Goal: Task Accomplishment & Management: Manage account settings

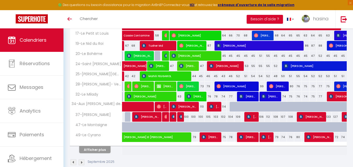
scroll to position [183, 0]
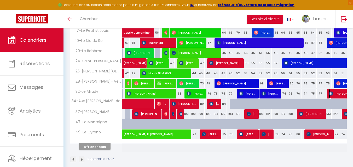
select select "OK"
select select "KO"
select select "0"
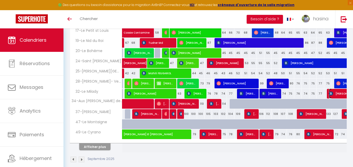
select select "1"
select select
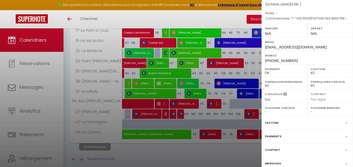
scroll to position [76, 0]
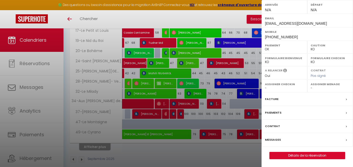
click at [272, 139] on label "Messages" at bounding box center [273, 139] width 16 height 5
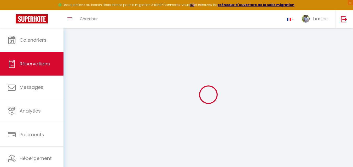
select select
checkbox input "false"
select select
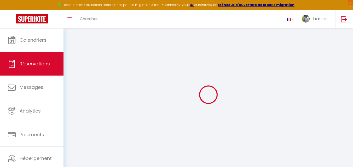
checkbox input "false"
type textarea "** THIS RESERVATION HAS BEEN PRE-PAID ** BOOKING NOTE : Payment charge is EUR 7…"
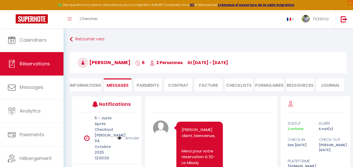
type input "60"
type input "39"
select select
click at [92, 90] on li "Informations" at bounding box center [85, 85] width 31 height 13
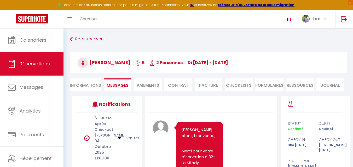
select select
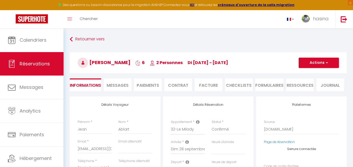
select select
checkbox input "false"
drag, startPoint x: 92, startPoint y: 64, endPoint x: 124, endPoint y: 61, distance: 32.0
click at [124, 61] on h3 "[PERSON_NAME] 6 2 Personnes di [DATE] - [DATE]" at bounding box center [208, 63] width 277 height 21
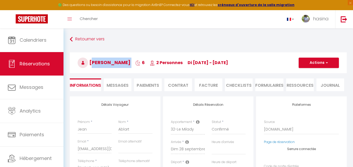
copy h3 "[PERSON_NAME]"
drag, startPoint x: 179, startPoint y: 63, endPoint x: 244, endPoint y: 62, distance: 65.1
click at [244, 62] on h3 "[PERSON_NAME] 6 2 Personnes di [DATE] - [DATE]" at bounding box center [208, 63] width 277 height 21
copy span "di [DATE] - [DATE]"
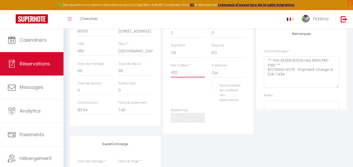
click at [184, 74] on input "432" at bounding box center [188, 72] width 34 height 9
click at [138, 74] on input "39" at bounding box center [135, 71] width 34 height 9
click at [138, 75] on input "39" at bounding box center [135, 71] width 34 height 9
click at [138, 73] on input "39" at bounding box center [135, 71] width 34 height 9
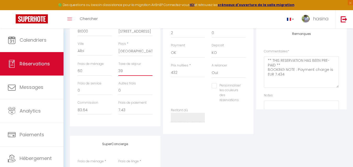
click at [138, 73] on input "39" at bounding box center [135, 71] width 34 height 9
select select
checkbox input "false"
click at [99, 109] on input "83.64" at bounding box center [95, 110] width 34 height 9
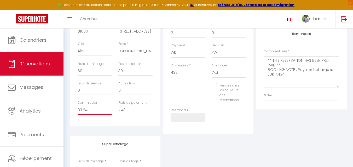
click at [99, 109] on input "83.64" at bounding box center [95, 110] width 34 height 9
select select
checkbox input "false"
select select
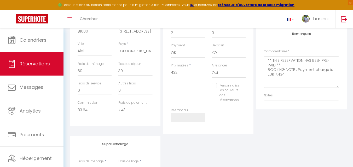
select select
checkbox input "false"
select select
checkbox input "false"
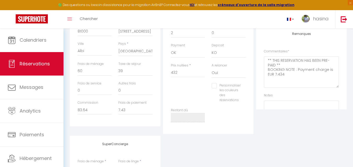
select select
checkbox input "false"
select select
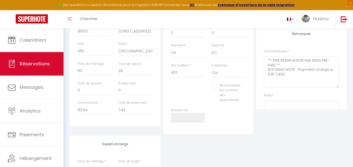
click at [233, 88] on input "Personnaliser les couleurs des réservations" at bounding box center [226, 85] width 29 height 5
checkbox input "true"
select select
click at [246, 92] on div "Personnaliser les couleurs des réservations #D7092E" at bounding box center [228, 95] width 41 height 25
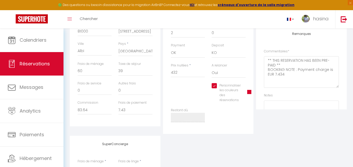
click at [247, 93] on span at bounding box center [249, 92] width 4 height 4
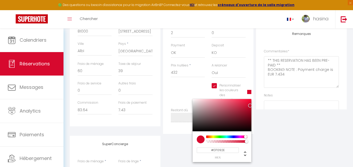
select select
type input "#0913D7"
click at [233, 137] on div at bounding box center [227, 137] width 40 height 3
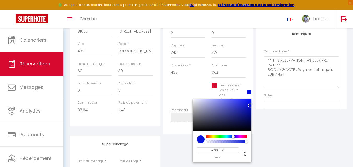
click at [282, 130] on div "Plateformes Source Direct [DOMAIN_NAME] [DOMAIN_NAME] Chalet montagne Expedia G…" at bounding box center [301, 37] width 93 height 194
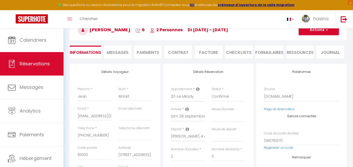
scroll to position [26, 0]
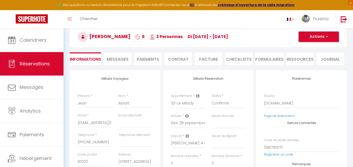
select select
click at [305, 36] on button "Actions" at bounding box center [319, 37] width 40 height 10
click at [302, 46] on link "Enregistrer" at bounding box center [313, 48] width 41 height 7
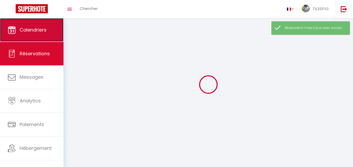
click at [41, 30] on span "Calendriers" at bounding box center [33, 30] width 27 height 7
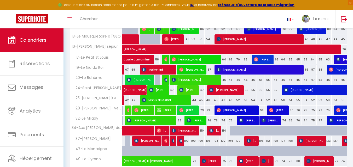
scroll to position [190, 0]
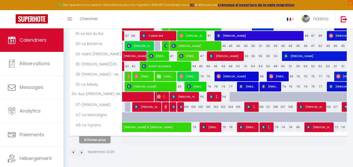
click at [163, 98] on span "[PERSON_NAME]" at bounding box center [162, 97] width 10 height 10
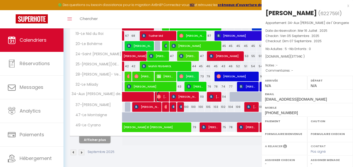
select select "OK"
select select "0"
select select "1"
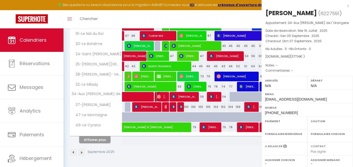
select select
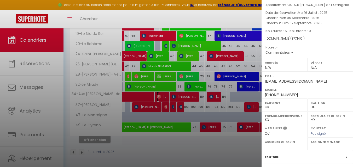
scroll to position [76, 0]
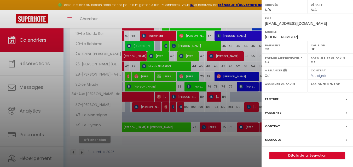
click at [272, 140] on label "Messages" at bounding box center [273, 139] width 16 height 5
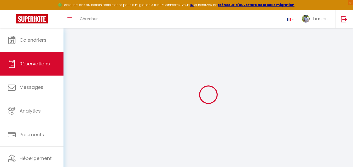
type input "Frédérique"
type input "Klethi"
type input "[EMAIL_ADDRESS][DOMAIN_NAME]"
type input "[PHONE_NUMBER]"
type input "F"
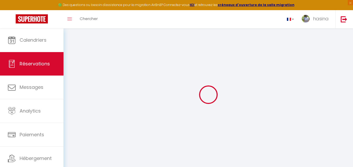
select select "FR"
type input "12.13"
select select "11411"
select select "1"
select select
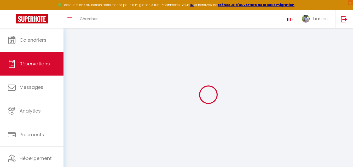
select select
type input "5"
select select "12"
select select
type input "247"
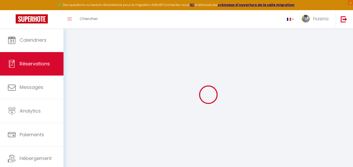
checkbox input "false"
select select "1"
type input "90"
type input "0"
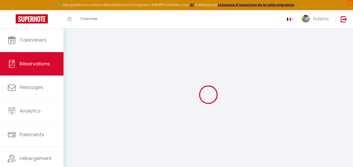
select select
select select "15"
checkbox input "false"
select select
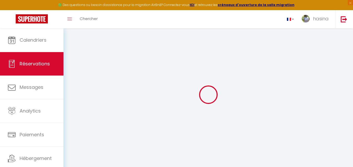
select select
checkbox input "false"
select select
checkbox input "false"
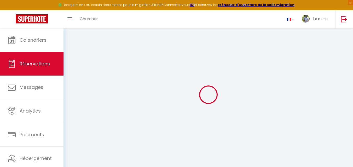
select select
checkbox input "false"
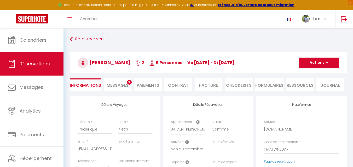
type input "90"
type input "40.14"
select select
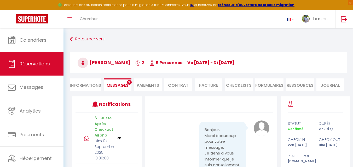
select select
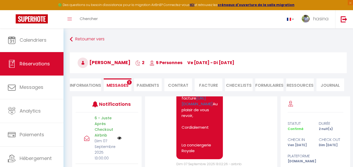
click at [88, 86] on li "Informations" at bounding box center [85, 85] width 31 height 13
select select
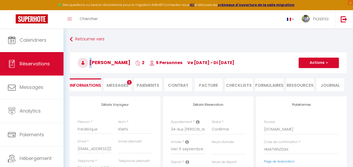
select select
checkbox input "false"
drag, startPoint x: 89, startPoint y: 70, endPoint x: 135, endPoint y: 67, distance: 45.8
click at [135, 67] on h3 "[PERSON_NAME] 2 5 Personnes ve [DATE] - di [DATE]" at bounding box center [208, 63] width 277 height 21
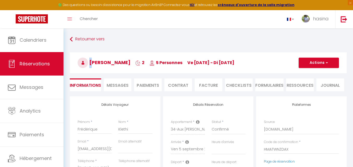
drag, startPoint x: 193, startPoint y: 66, endPoint x: 277, endPoint y: 69, distance: 84.9
click at [278, 69] on h3 "[PERSON_NAME] 2 5 Personnes ve [DATE] - di [DATE]" at bounding box center [208, 63] width 277 height 21
copy span "ve [DATE] - di [DATE]"
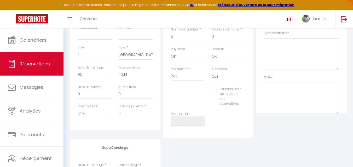
scroll to position [157, 0]
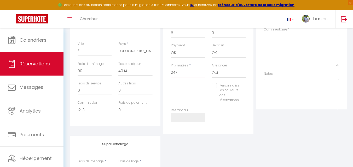
click at [199, 72] on input "247" at bounding box center [188, 72] width 34 height 9
click at [199, 73] on input "247" at bounding box center [188, 72] width 34 height 9
click at [100, 76] on div "Frais de ménage 90" at bounding box center [94, 72] width 41 height 20
click at [100, 74] on input "90" at bounding box center [95, 71] width 34 height 9
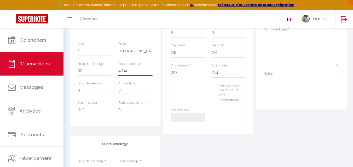
click at [131, 69] on input "40.14" at bounding box center [135, 71] width 34 height 9
select select
click at [93, 108] on input "12.13" at bounding box center [95, 110] width 34 height 9
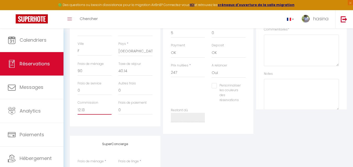
click at [94, 109] on input "12.13" at bounding box center [95, 110] width 34 height 9
click at [237, 90] on label "Personnaliser les couleurs des réservations" at bounding box center [229, 93] width 24 height 20
click at [237, 89] on input "Personnaliser les couleurs des réservations" at bounding box center [226, 85] width 29 height 5
checkbox input "true"
select select
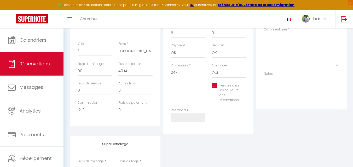
select select
click at [248, 91] on span at bounding box center [249, 92] width 4 height 4
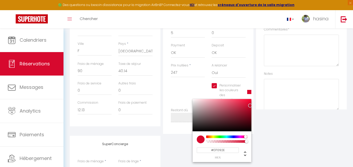
select select
type input "#1BD709"
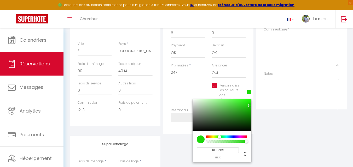
click at [219, 137] on div at bounding box center [227, 137] width 40 height 3
click at [293, 132] on div "Plateformes Source Direct [DOMAIN_NAME] [DOMAIN_NAME] Chalet montagne Expedia G…" at bounding box center [301, 37] width 93 height 194
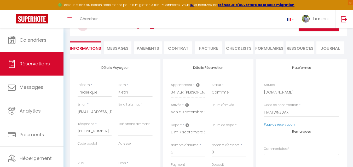
scroll to position [0, 0]
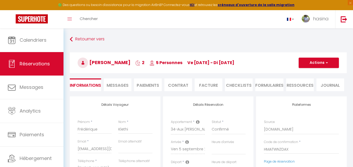
select select
click at [305, 63] on button "Actions" at bounding box center [319, 63] width 40 height 10
click at [305, 74] on link "Enregistrer" at bounding box center [313, 74] width 41 height 7
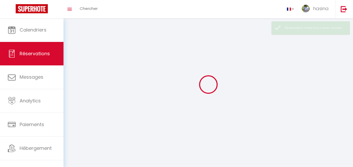
click at [39, 37] on link "Calendriers" at bounding box center [31, 30] width 63 height 24
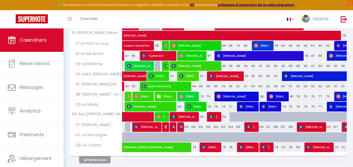
scroll to position [190, 0]
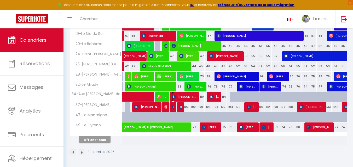
click at [183, 98] on span "[PERSON_NAME]" at bounding box center [184, 97] width 25 height 10
select select "OK"
select select "0"
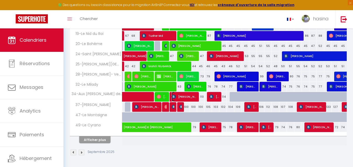
select select "1"
select select
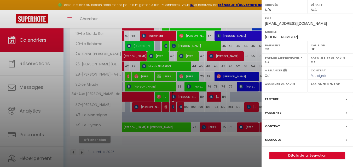
scroll to position [84, 0]
click at [265, 141] on div "Messages" at bounding box center [307, 140] width 91 height 14
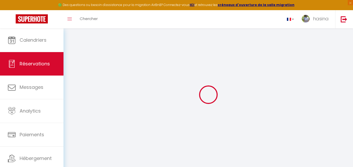
select select
checkbox input "false"
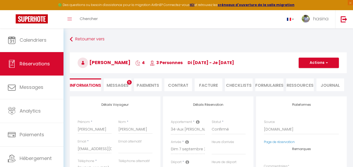
select select
checkbox input "false"
type textarea "** THIS RESERVATION HAS BEEN PRE-PAID ** BOOKING NOTE : Payment charge is EUR 9…"
type input "90"
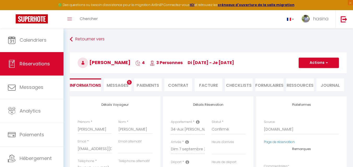
type input "82.22"
select select
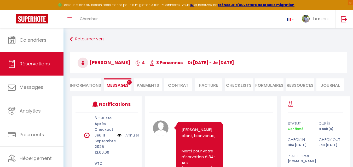
select select
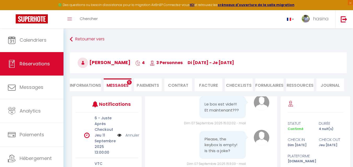
click at [83, 83] on li "Informations" at bounding box center [85, 85] width 31 height 13
select select
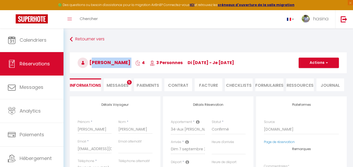
select select
checkbox input "false"
drag, startPoint x: 91, startPoint y: 67, endPoint x: 141, endPoint y: 67, distance: 50.2
click at [141, 67] on h3 "[PERSON_NAME] 4 3 Personnes di [DATE] - je [DATE]" at bounding box center [208, 63] width 277 height 21
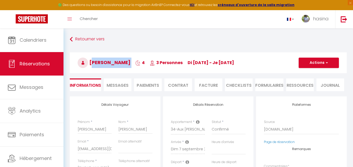
copy h3 "[PERSON_NAME]"
drag, startPoint x: 194, startPoint y: 65, endPoint x: 259, endPoint y: 68, distance: 64.9
click at [259, 68] on h3 "[PERSON_NAME] 4 3 Personnes di [DATE] - je [DATE]" at bounding box center [208, 63] width 277 height 21
copy span "di [DATE] - je [DATE]"
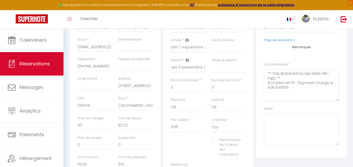
scroll to position [131, 0]
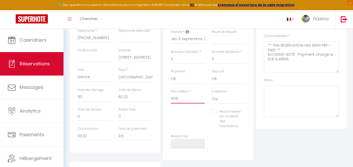
click at [191, 102] on input "506" at bounding box center [188, 98] width 34 height 9
click at [137, 98] on input "82.22" at bounding box center [135, 97] width 34 height 9
click at [137, 99] on input "82.22" at bounding box center [135, 97] width 34 height 9
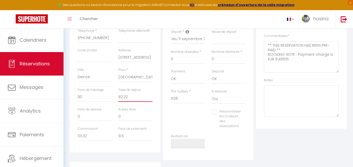
click at [137, 99] on input "82.22" at bounding box center [135, 97] width 34 height 9
select select
click at [90, 135] on input "101.32" at bounding box center [95, 136] width 34 height 9
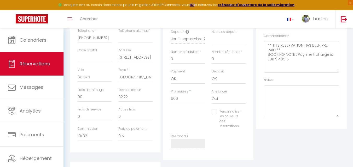
click at [225, 113] on input "Personnaliser les couleurs des réservations" at bounding box center [226, 111] width 29 height 5
checkbox input "true"
select select
drag, startPoint x: 258, startPoint y: 117, endPoint x: 251, endPoint y: 118, distance: 7.1
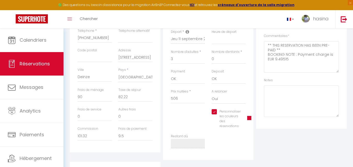
click at [256, 118] on div "Plateformes Source Direct [DOMAIN_NAME] [DOMAIN_NAME] Chalet montagne Expedia G…" at bounding box center [301, 63] width 93 height 194
click at [250, 118] on span at bounding box center [249, 118] width 4 height 4
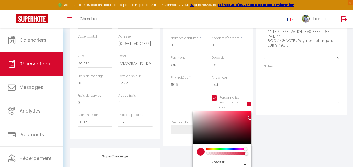
scroll to position [157, 0]
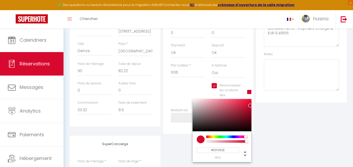
select select
type input "#09D70F"
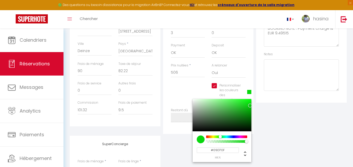
click at [220, 137] on div at bounding box center [227, 137] width 40 height 3
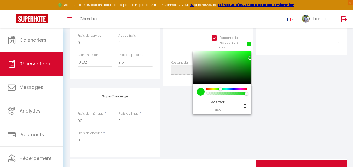
click at [219, 130] on div "SuperConcierge Frais de ménage * 90 Frais [PERSON_NAME] * 0 Frais de checkin * 0" at bounding box center [208, 122] width 280 height 69
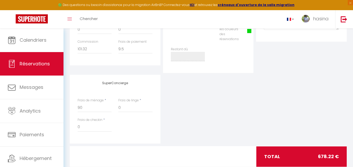
scroll to position [231, 0]
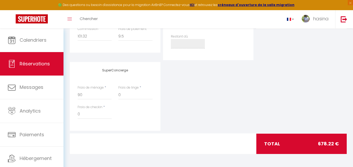
select select
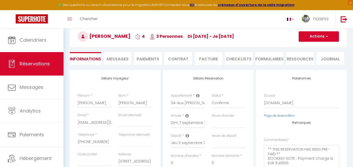
scroll to position [0, 0]
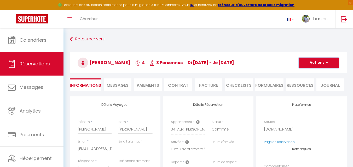
click at [312, 59] on button "Actions" at bounding box center [319, 63] width 40 height 10
click at [306, 72] on link "Enregistrer" at bounding box center [313, 74] width 41 height 7
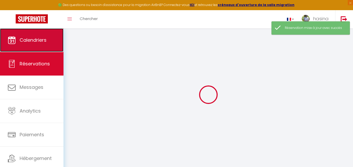
click at [35, 40] on span "Calendriers" at bounding box center [33, 40] width 27 height 7
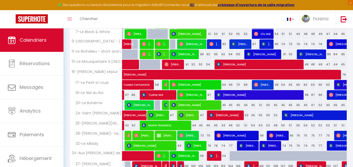
scroll to position [157, 0]
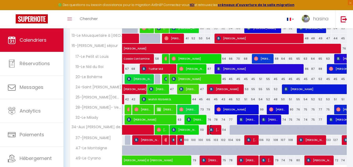
click at [211, 128] on img at bounding box center [211, 130] width 4 height 4
select select "OK"
select select "KO"
select select "0"
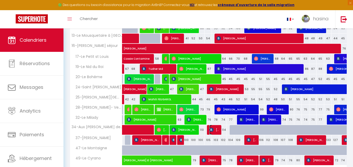
select select "1"
select select
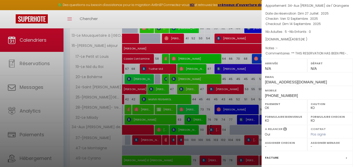
scroll to position [84, 0]
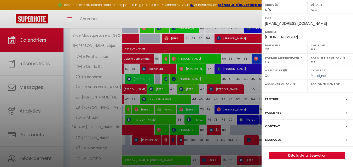
click at [271, 142] on label "Messages" at bounding box center [273, 139] width 16 height 5
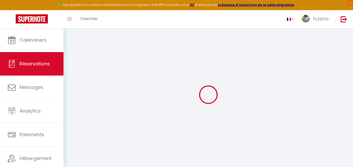
select select
checkbox input "false"
select select
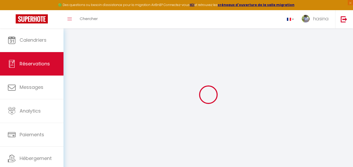
checkbox input "false"
type textarea "** THIS RESERVATION HAS BEEN PRE-PAID ** BOOKING NOTE : Payment charge is EUR 5…"
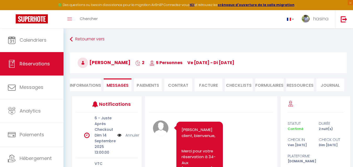
scroll to position [1393, 0]
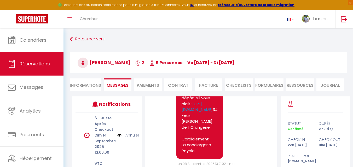
click at [89, 83] on li "Informations" at bounding box center [85, 85] width 31 height 13
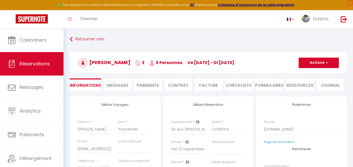
select select
checkbox input "false"
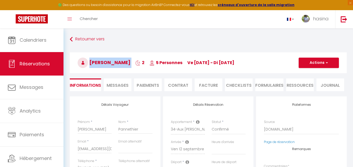
drag, startPoint x: 89, startPoint y: 63, endPoint x: 147, endPoint y: 53, distance: 58.1
click at [147, 53] on h3 "[PERSON_NAME] 2 5 Personnes ve [DATE] - di [DATE]" at bounding box center [208, 63] width 277 height 21
copy h3 "[PERSON_NAME]"
drag, startPoint x: 200, startPoint y: 62, endPoint x: 260, endPoint y: 63, distance: 60.9
click at [260, 63] on h3 "[PERSON_NAME] 2 5 Personnes ve [DATE] - di [DATE]" at bounding box center [208, 63] width 277 height 21
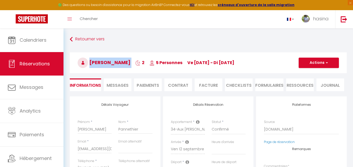
copy span "ve [DATE] - di [DATE]"
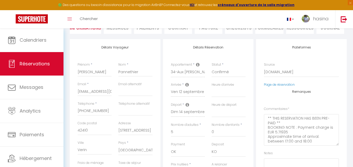
scroll to position [131, 0]
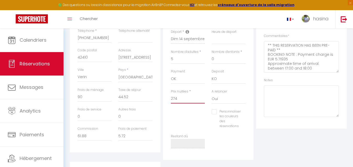
click at [196, 95] on input "274" at bounding box center [188, 98] width 34 height 9
click at [149, 100] on input "44.52" at bounding box center [135, 97] width 34 height 9
select select
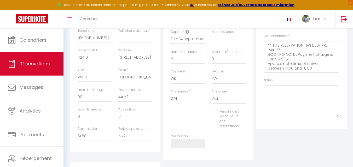
select select
checkbox input "false"
click at [94, 133] on input "61.88" at bounding box center [95, 136] width 34 height 9
select select
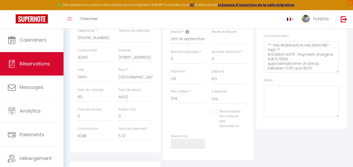
select select
checkbox input "false"
select select
checkbox input "false"
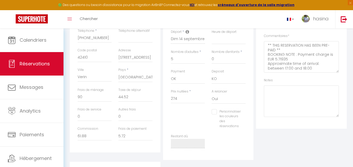
select select
click at [233, 115] on label "Personnaliser les couleurs des réservations" at bounding box center [229, 119] width 24 height 20
click at [233, 115] on input "Personnaliser les couleurs des réservations" at bounding box center [226, 111] width 29 height 5
checkbox input "true"
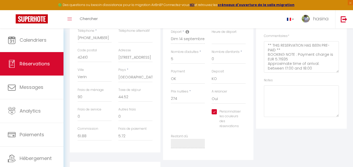
select select
click at [248, 119] on span at bounding box center [249, 118] width 4 height 4
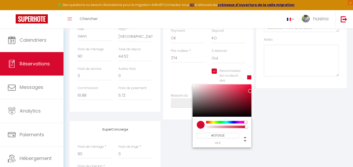
scroll to position [157, 0]
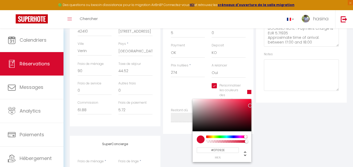
select select
type input "#091BD7"
click at [232, 137] on div at bounding box center [227, 137] width 40 height 3
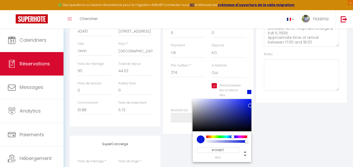
click at [296, 124] on div "Plateformes Source Direct [DOMAIN_NAME] [DOMAIN_NAME] Chalet montagne Expedia G…" at bounding box center [301, 37] width 93 height 194
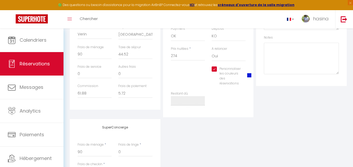
scroll to position [231, 0]
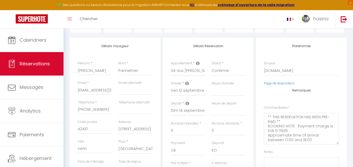
select select
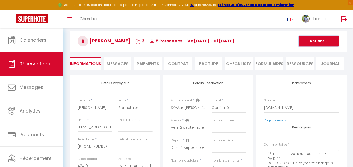
click at [309, 42] on button "Actions" at bounding box center [319, 41] width 40 height 10
click at [312, 51] on link "Enregistrer" at bounding box center [313, 52] width 41 height 7
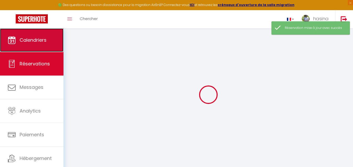
click at [52, 39] on link "Calendriers" at bounding box center [31, 40] width 63 height 24
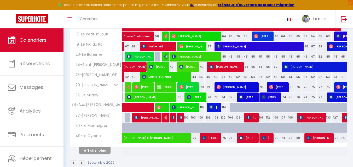
scroll to position [183, 0]
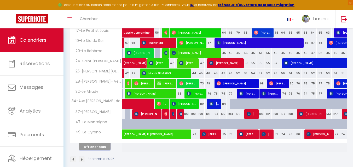
click at [103, 146] on button "Afficher plus" at bounding box center [94, 147] width 31 height 7
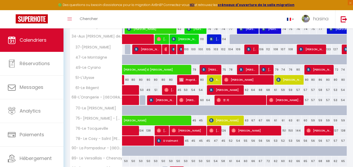
scroll to position [235, 0]
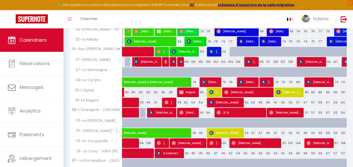
click at [149, 64] on span "[PERSON_NAME]" at bounding box center [146, 62] width 25 height 10
select select "OK"
select select "KO"
select select "0"
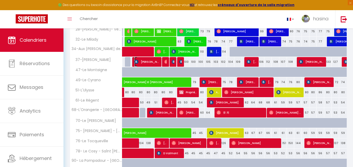
select select "1"
select select
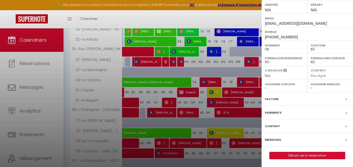
scroll to position [84, 0]
click at [266, 141] on label "Messages" at bounding box center [273, 139] width 16 height 5
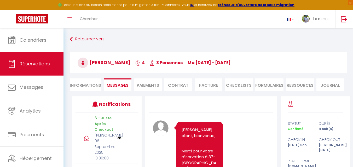
scroll to position [3227, 0]
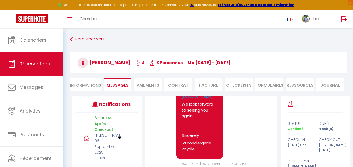
click at [94, 82] on li "Informations" at bounding box center [85, 85] width 31 height 13
select select
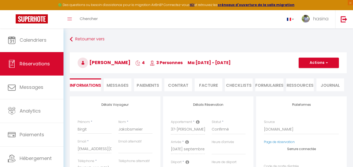
drag, startPoint x: 91, startPoint y: 64, endPoint x: 138, endPoint y: 57, distance: 47.8
click at [138, 57] on h3 "[PERSON_NAME] 4 3 Personnes ma [DATE] - [DATE]" at bounding box center [208, 63] width 277 height 21
copy span "[PERSON_NAME]"
select select
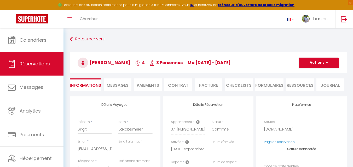
checkbox input "false"
drag, startPoint x: 196, startPoint y: 65, endPoint x: 268, endPoint y: 49, distance: 73.0
click at [268, 49] on div "[PERSON_NAME] 4 3 Personnes ma [DATE] - [DATE] Actions Enregistrer Dupliquer Su…" at bounding box center [208, 62] width 284 height 28
copy span "ma [DATE] - [DATE]"
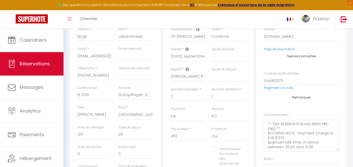
scroll to position [131, 0]
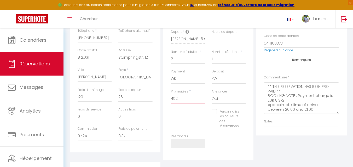
click at [190, 99] on input "452" at bounding box center [188, 98] width 34 height 9
click at [96, 99] on input "120" at bounding box center [95, 97] width 34 height 9
click at [138, 100] on input "26" at bounding box center [135, 97] width 34 height 9
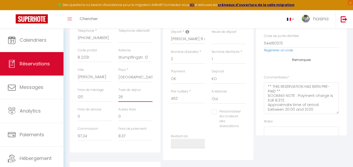
click at [138, 100] on input "26" at bounding box center [135, 97] width 34 height 9
click at [109, 137] on input "97.24" at bounding box center [95, 136] width 34 height 9
click at [108, 137] on input "97.24" at bounding box center [95, 136] width 34 height 9
select select
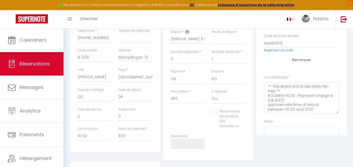
click at [225, 119] on label "Personnaliser les couleurs des réservations" at bounding box center [229, 119] width 24 height 20
click at [225, 115] on input "Personnaliser les couleurs des réservations" at bounding box center [226, 111] width 29 height 5
checkbox input "true"
select select
click at [250, 118] on span at bounding box center [249, 118] width 4 height 4
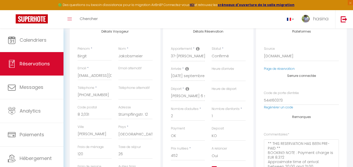
scroll to position [183, 0]
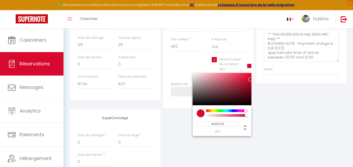
click at [219, 110] on div at bounding box center [227, 111] width 40 height 3
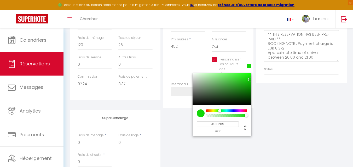
click at [280, 109] on div "Détails Voyageur Prénom * [PERSON_NAME] * Jakobsmeier Email * [EMAIL_ADDRESS][D…" at bounding box center [208, 48] width 277 height 268
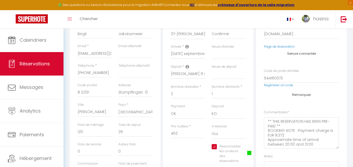
scroll to position [0, 0]
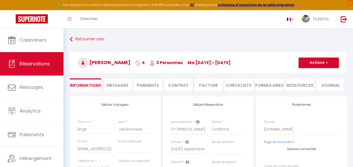
click at [306, 61] on button "Actions" at bounding box center [319, 63] width 40 height 10
click at [302, 72] on link "Enregistrer" at bounding box center [313, 74] width 41 height 7
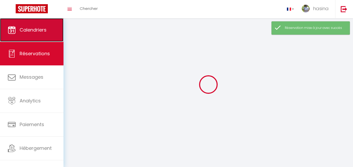
click at [35, 37] on link "Calendriers" at bounding box center [31, 30] width 63 height 24
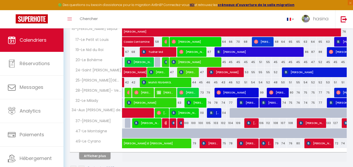
scroll to position [183, 0]
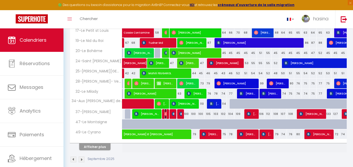
click at [166, 117] on span "Mrn Dtl" at bounding box center [165, 114] width 3 height 10
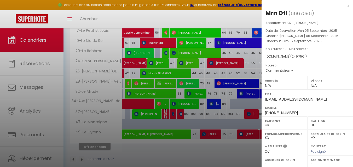
scroll to position [76, 0]
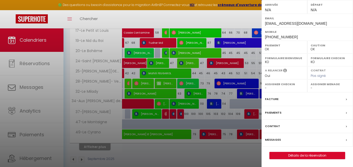
click at [273, 141] on label "Messages" at bounding box center [273, 139] width 16 height 5
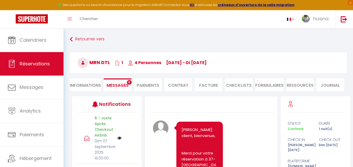
scroll to position [6684, 0]
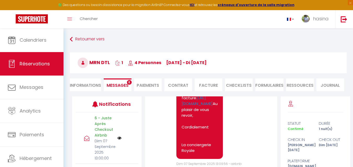
click at [85, 84] on li "Informations" at bounding box center [85, 85] width 31 height 13
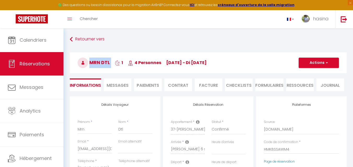
drag, startPoint x: 90, startPoint y: 66, endPoint x: 114, endPoint y: 62, distance: 24.0
click at [114, 62] on h3 "Mrn Dtl 1 4 Personnes [DATE] - di [DATE]" at bounding box center [208, 63] width 277 height 21
copy h3 "Mrn Dtl"
drag, startPoint x: 168, startPoint y: 63, endPoint x: 214, endPoint y: 62, distance: 45.7
click at [214, 62] on h3 "Mrn Dtl 1 4 Personnes [DATE] - di [DATE]" at bounding box center [208, 63] width 277 height 21
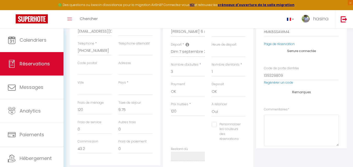
scroll to position [131, 0]
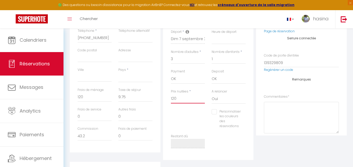
click at [192, 99] on input "120" at bounding box center [188, 98] width 34 height 9
click at [133, 98] on input "9.75" at bounding box center [135, 97] width 34 height 9
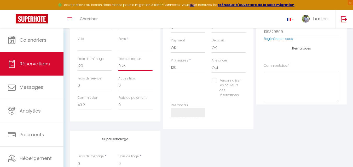
scroll to position [231, 0]
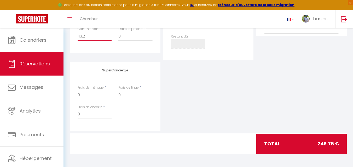
click at [89, 38] on input "43.2" at bounding box center [95, 36] width 34 height 9
click at [89, 37] on input "43.2" at bounding box center [95, 36] width 34 height 9
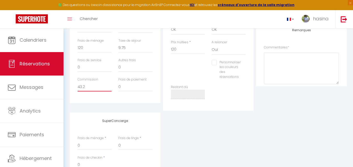
scroll to position [178, 0]
click at [229, 67] on label "Personnaliser les couleurs des réservations" at bounding box center [229, 72] width 24 height 20
click at [229, 67] on input "Personnaliser les couleurs des réservations" at bounding box center [226, 64] width 29 height 5
click at [250, 69] on span at bounding box center [249, 70] width 4 height 4
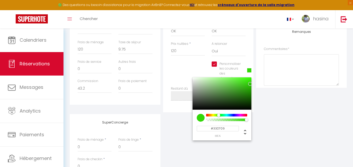
click at [218, 116] on div at bounding box center [227, 115] width 40 height 3
click at [291, 115] on div "SuperConcierge Frais de ménage * 0 Frais de linge * 0 Frais de checkin * 0" at bounding box center [208, 148] width 280 height 69
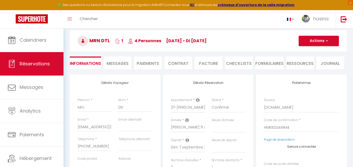
scroll to position [0, 0]
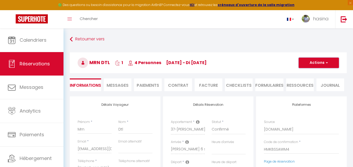
click at [307, 62] on button "Actions" at bounding box center [319, 63] width 40 height 10
click at [301, 75] on link "Enregistrer" at bounding box center [313, 74] width 41 height 7
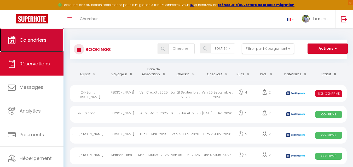
click at [29, 44] on link "Calendriers" at bounding box center [31, 40] width 63 height 24
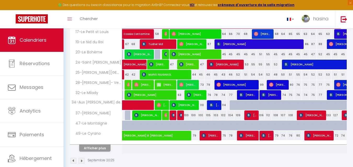
scroll to position [183, 0]
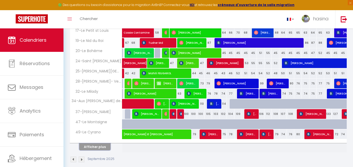
click at [90, 144] on button "Afficher plus" at bounding box center [94, 147] width 31 height 7
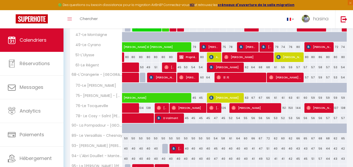
scroll to position [261, 0]
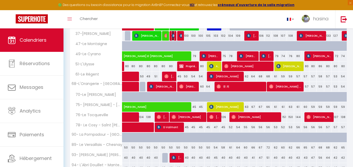
click at [173, 37] on img at bounding box center [174, 36] width 4 height 4
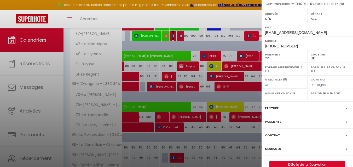
scroll to position [76, 0]
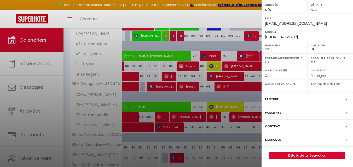
click at [271, 140] on label "Messages" at bounding box center [273, 139] width 16 height 5
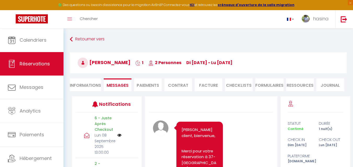
scroll to position [4048, 0]
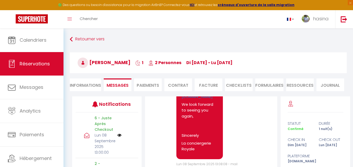
click at [98, 85] on li "Informations" at bounding box center [85, 85] width 31 height 13
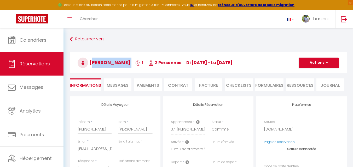
drag, startPoint x: 90, startPoint y: 63, endPoint x: 124, endPoint y: 61, distance: 34.0
click at [124, 61] on h3 "[PERSON_NAME] 1 2 Personnes di [DATE] - lu [DATE]" at bounding box center [208, 63] width 277 height 21
drag, startPoint x: 181, startPoint y: 65, endPoint x: 251, endPoint y: 61, distance: 70.7
click at [251, 61] on h3 "[PERSON_NAME] 1 2 Personnes di [DATE] - lu [DATE]" at bounding box center [208, 63] width 277 height 21
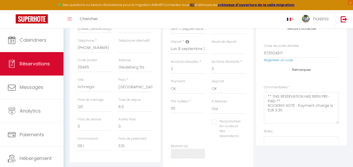
scroll to position [131, 0]
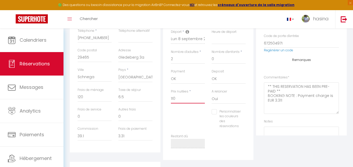
click at [187, 99] on input "110" at bounding box center [188, 98] width 34 height 9
click at [97, 137] on input "39.1" at bounding box center [95, 136] width 34 height 9
click at [228, 122] on label "Personnaliser les couleurs des réservations" at bounding box center [229, 119] width 24 height 20
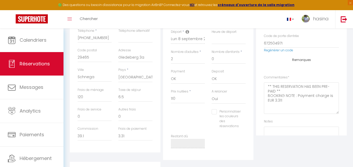
click at [228, 115] on input "Personnaliser les couleurs des réservations" at bounding box center [226, 111] width 29 height 5
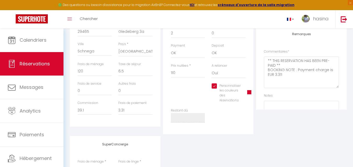
scroll to position [157, 0]
click at [250, 93] on span at bounding box center [249, 92] width 4 height 4
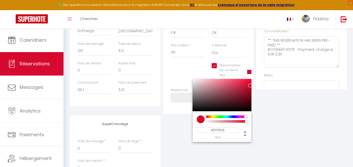
scroll to position [183, 0]
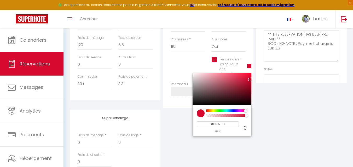
click at [219, 111] on div at bounding box center [227, 111] width 40 height 3
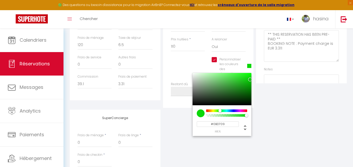
click at [307, 125] on div "SuperConcierge Frais de ménage * 0 Frais de linge * 0 Frais de checkin * 0" at bounding box center [208, 144] width 280 height 69
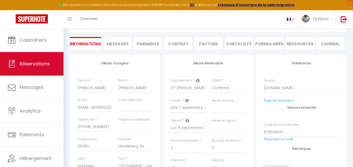
scroll to position [0, 0]
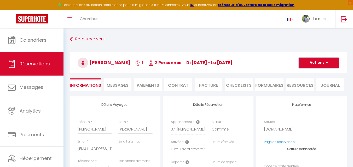
click at [305, 67] on button "Actions" at bounding box center [319, 63] width 40 height 10
click at [305, 75] on link "Enregistrer" at bounding box center [313, 74] width 41 height 7
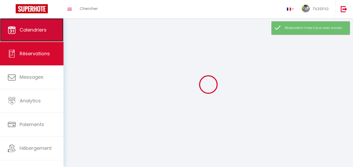
click at [45, 40] on link "Calendriers" at bounding box center [31, 30] width 63 height 24
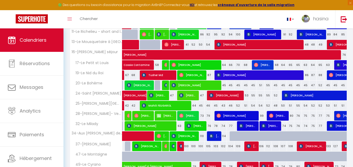
scroll to position [183, 0]
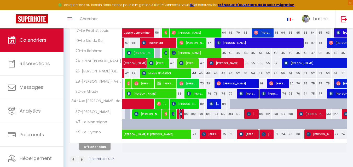
click at [181, 116] on img at bounding box center [181, 114] width 4 height 4
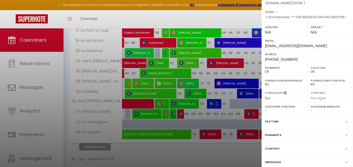
scroll to position [76, 0]
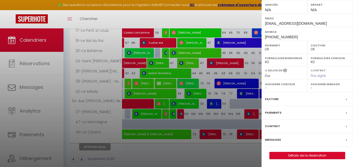
click at [274, 142] on label "Messages" at bounding box center [273, 139] width 16 height 5
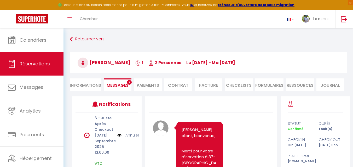
scroll to position [2290, 0]
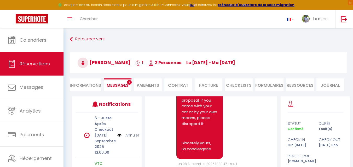
click at [82, 87] on li "Informations" at bounding box center [85, 85] width 31 height 13
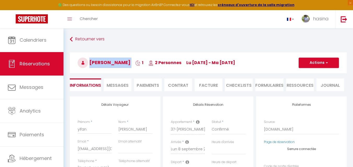
drag, startPoint x: 88, startPoint y: 69, endPoint x: 125, endPoint y: 65, distance: 37.6
click at [125, 65] on h3 "[PERSON_NAME] 1 2 Personnes lu [DATE] - ma [DATE]" at bounding box center [208, 63] width 277 height 21
drag, startPoint x: 173, startPoint y: 65, endPoint x: 247, endPoint y: 67, distance: 73.7
click at [248, 67] on h3 "[PERSON_NAME] 1 2 Personnes lu [DATE] - ma [DATE]" at bounding box center [208, 63] width 277 height 21
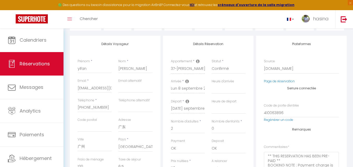
scroll to position [131, 0]
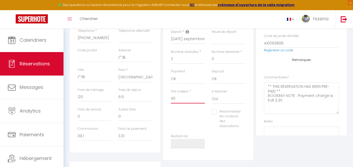
click at [184, 101] on input "110" at bounding box center [188, 98] width 34 height 9
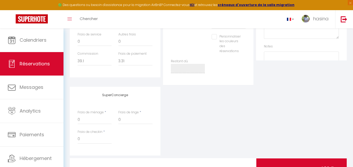
scroll to position [209, 0]
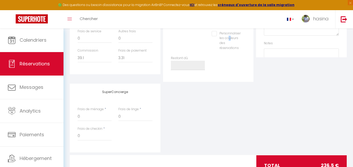
click at [229, 38] on label "Personnaliser les couleurs des réservations" at bounding box center [229, 41] width 24 height 20
click at [230, 33] on input "Personnaliser les couleurs des réservations" at bounding box center [226, 33] width 29 height 5
click at [247, 39] on span at bounding box center [249, 40] width 4 height 4
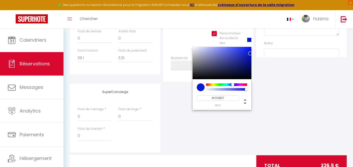
click at [232, 85] on div at bounding box center [227, 85] width 40 height 3
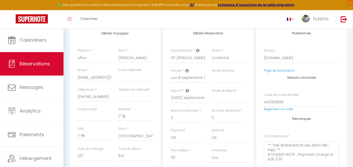
scroll to position [157, 0]
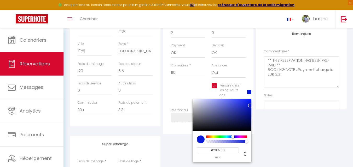
click at [219, 137] on div at bounding box center [227, 137] width 40 height 3
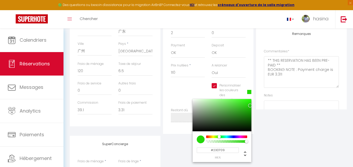
click at [301, 116] on div "Plateformes Source Direct [DOMAIN_NAME] [DOMAIN_NAME] Chalet montagne Expedia G…" at bounding box center [301, 37] width 93 height 194
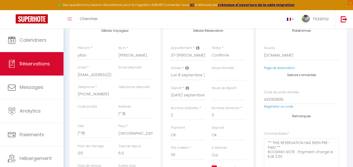
scroll to position [22, 0]
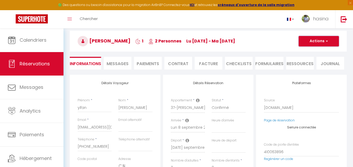
click at [306, 43] on button "Actions" at bounding box center [319, 41] width 40 height 10
click at [305, 52] on link "Enregistrer" at bounding box center [313, 52] width 41 height 7
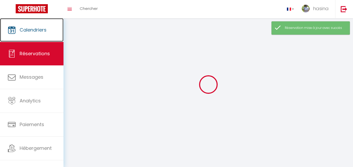
click at [34, 40] on link "Calendriers" at bounding box center [31, 30] width 63 height 24
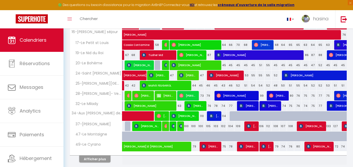
scroll to position [190, 0]
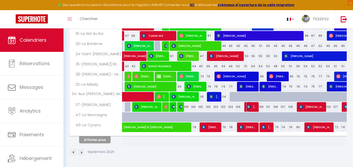
click at [254, 107] on span "[PERSON_NAME]" at bounding box center [252, 107] width 10 height 10
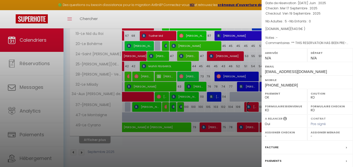
scroll to position [76, 0]
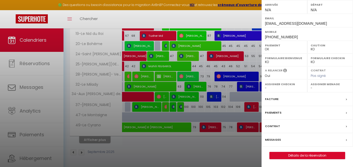
click at [274, 139] on label "Messages" at bounding box center [273, 139] width 16 height 5
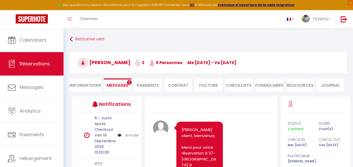
scroll to position [1572, 0]
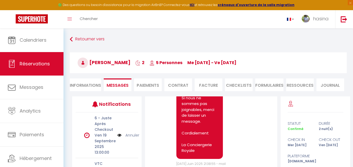
click at [73, 84] on li "Informations" at bounding box center [85, 85] width 31 height 13
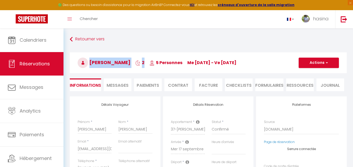
drag, startPoint x: 87, startPoint y: 64, endPoint x: 149, endPoint y: 58, distance: 62.5
click at [149, 58] on h3 "[PERSON_NAME] 2 5 Personnes me [DATE] - ve [DATE]" at bounding box center [208, 63] width 277 height 21
click at [134, 70] on h3 "[PERSON_NAME] 2 5 Personnes me [DATE] - ve [DATE]" at bounding box center [208, 63] width 277 height 21
drag, startPoint x: 90, startPoint y: 64, endPoint x: 142, endPoint y: 65, distance: 52.0
click at [142, 65] on h3 "[PERSON_NAME] 2 5 Personnes me [DATE] - ve [DATE]" at bounding box center [208, 63] width 277 height 21
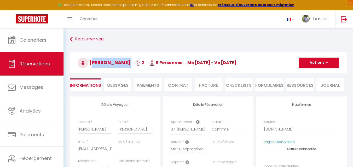
drag, startPoint x: 195, startPoint y: 64, endPoint x: 258, endPoint y: 68, distance: 63.4
click at [272, 67] on h3 "[PERSON_NAME] 2 5 Personnes me [DATE] - ve [DATE]" at bounding box center [208, 63] width 277 height 21
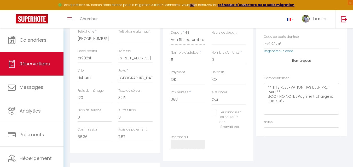
scroll to position [131, 0]
click at [187, 102] on input "388" at bounding box center [188, 98] width 34 height 9
click at [187, 101] on input "388" at bounding box center [188, 98] width 34 height 9
drag, startPoint x: 187, startPoint y: 101, endPoint x: 182, endPoint y: 101, distance: 4.7
click at [182, 101] on input "388" at bounding box center [188, 98] width 34 height 9
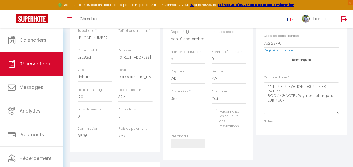
click at [182, 101] on input "388" at bounding box center [188, 98] width 34 height 9
click at [136, 93] on input "32.5" at bounding box center [135, 97] width 34 height 9
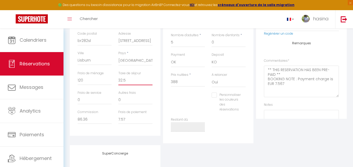
scroll to position [157, 0]
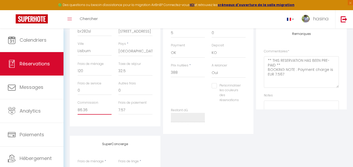
click at [98, 112] on input "86.36" at bounding box center [95, 110] width 34 height 9
click at [225, 85] on input "Personnaliser les couleurs des réservations" at bounding box center [226, 85] width 29 height 5
click at [246, 92] on div "Personnaliser les couleurs des réservations #D7092E" at bounding box center [228, 95] width 41 height 25
click at [249, 92] on span at bounding box center [249, 92] width 4 height 4
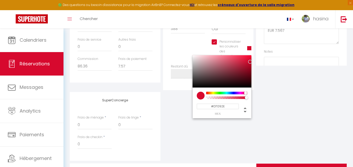
scroll to position [209, 0]
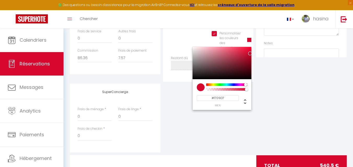
click at [233, 85] on div at bounding box center [227, 85] width 40 height 3
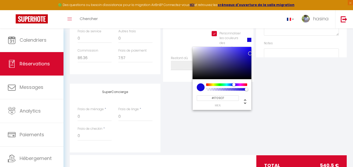
click at [278, 96] on div "SuperConcierge Frais de ménage * 0 Frais de linge * 0 Frais de checkin * 0" at bounding box center [208, 118] width 280 height 69
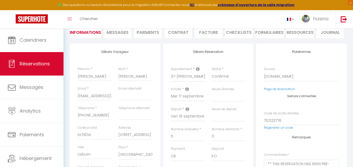
scroll to position [0, 0]
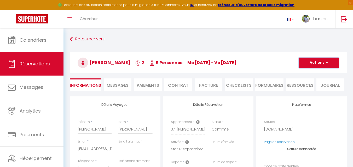
click at [319, 66] on button "Actions" at bounding box center [319, 63] width 40 height 10
click at [317, 72] on link "Enregistrer" at bounding box center [313, 74] width 41 height 7
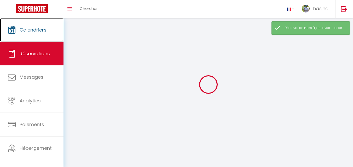
click at [49, 31] on link "Calendriers" at bounding box center [31, 30] width 63 height 24
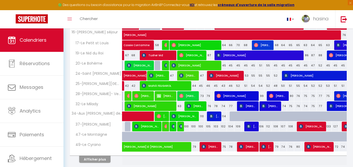
scroll to position [183, 0]
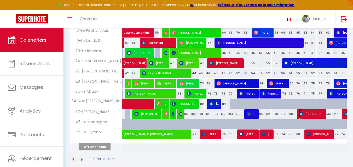
click at [307, 116] on span "[PERSON_NAME]" at bounding box center [311, 114] width 25 height 10
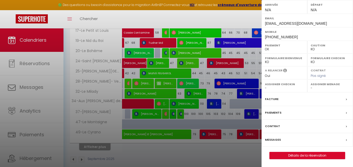
scroll to position [84, 0]
click at [273, 137] on div "Messages" at bounding box center [307, 140] width 91 height 14
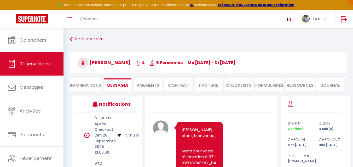
scroll to position [1117, 0]
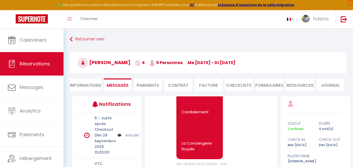
click at [77, 81] on li "Informations" at bounding box center [85, 85] width 31 height 13
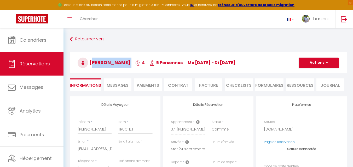
drag, startPoint x: 91, startPoint y: 64, endPoint x: 140, endPoint y: 68, distance: 48.8
click at [140, 68] on h3 "[PERSON_NAME] 4 5 Personnes me [DATE] - di [DATE]" at bounding box center [208, 63] width 277 height 21
drag, startPoint x: 196, startPoint y: 63, endPoint x: 292, endPoint y: 72, distance: 96.3
click at [292, 72] on h3 "[PERSON_NAME] 4 5 Personnes me [DATE] - di [DATE]" at bounding box center [208, 63] width 277 height 21
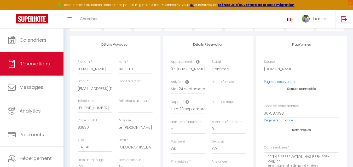
scroll to position [131, 0]
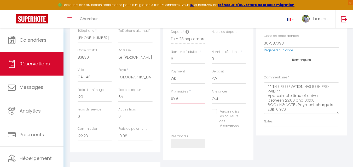
click at [201, 101] on input "599" at bounding box center [188, 98] width 34 height 9
click at [137, 100] on input "65" at bounding box center [135, 97] width 34 height 9
click at [98, 136] on input "122.23" at bounding box center [95, 136] width 34 height 9
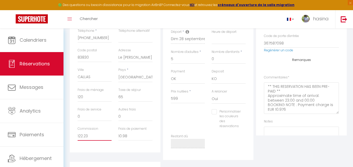
click at [98, 136] on input "122.23" at bounding box center [95, 136] width 34 height 9
click at [218, 110] on input "Personnaliser les couleurs des réservations" at bounding box center [226, 111] width 29 height 5
click at [248, 118] on span at bounding box center [249, 118] width 4 height 4
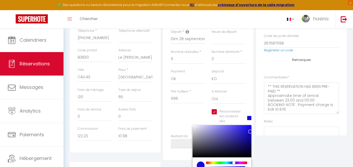
click at [233, 164] on div at bounding box center [227, 163] width 40 height 3
click at [296, 151] on div "Plateformes Source Direct [DOMAIN_NAME] [DOMAIN_NAME] Chalet montagne Expedia G…" at bounding box center [301, 63] width 93 height 194
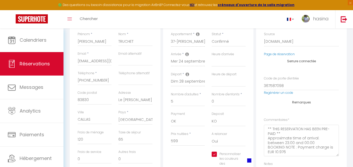
scroll to position [22, 0]
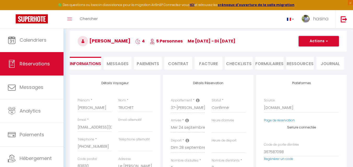
click at [317, 42] on button "Actions" at bounding box center [319, 41] width 40 height 10
click at [309, 53] on link "Enregistrer" at bounding box center [313, 52] width 41 height 7
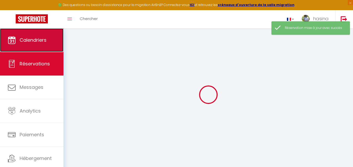
click at [33, 35] on link "Calendriers" at bounding box center [31, 40] width 63 height 24
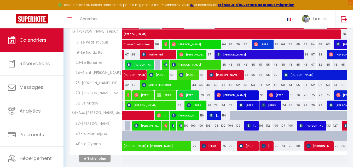
scroll to position [190, 0]
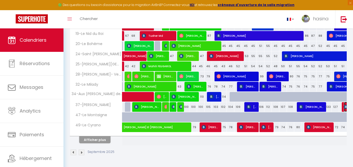
click at [344, 108] on img at bounding box center [346, 107] width 4 height 4
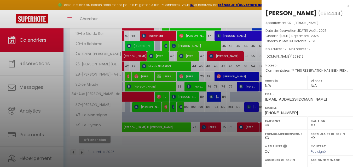
click at [195, 16] on div at bounding box center [176, 83] width 353 height 167
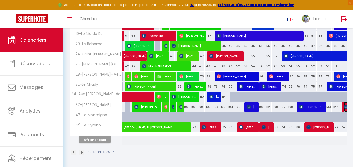
click at [345, 108] on img at bounding box center [346, 107] width 4 height 4
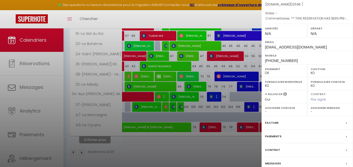
scroll to position [76, 0]
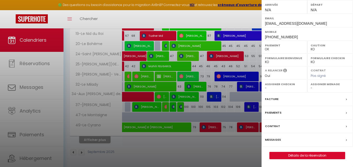
click at [273, 142] on label "Messages" at bounding box center [273, 139] width 16 height 5
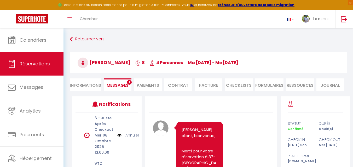
scroll to position [1146, 0]
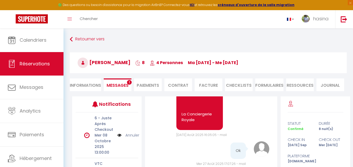
click at [90, 83] on li "Informations" at bounding box center [85, 85] width 31 height 13
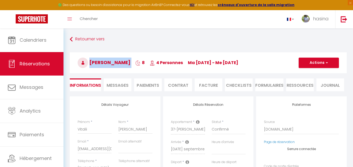
drag, startPoint x: 90, startPoint y: 69, endPoint x: 131, endPoint y: 67, distance: 41.6
click at [136, 73] on h3 "[PERSON_NAME] 8 4 Personnes ma [DATE] - me [DATE]" at bounding box center [208, 63] width 277 height 21
drag, startPoint x: 188, startPoint y: 65, endPoint x: 242, endPoint y: 66, distance: 54.6
click at [242, 66] on h3 "[PERSON_NAME] 8 4 Personnes ma [DATE] - me [DATE]" at bounding box center [208, 63] width 277 height 21
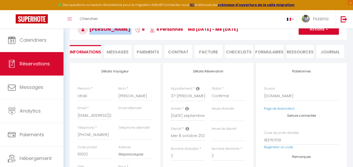
scroll to position [104, 0]
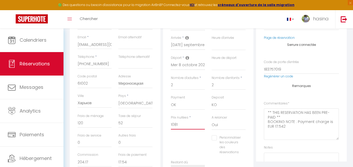
click at [197, 125] on input "1081" at bounding box center [188, 124] width 34 height 9
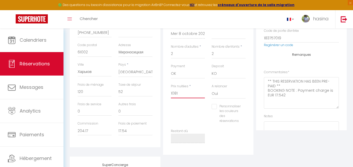
scroll to position [157, 0]
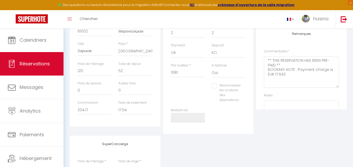
click at [144, 78] on div "Taxe de séjour 52" at bounding box center [135, 72] width 41 height 20
click at [143, 73] on input "52" at bounding box center [135, 71] width 34 height 9
click at [98, 106] on input "204.17" at bounding box center [95, 110] width 34 height 9
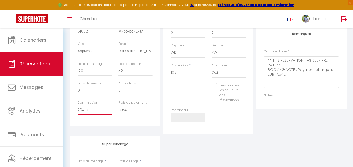
click at [99, 106] on input "204.17" at bounding box center [95, 110] width 34 height 9
click at [233, 91] on label "Personnaliser les couleurs des réservations" at bounding box center [229, 93] width 24 height 20
click at [233, 89] on input "Personnaliser les couleurs des réservations" at bounding box center [226, 85] width 29 height 5
click at [250, 92] on span at bounding box center [249, 92] width 4 height 4
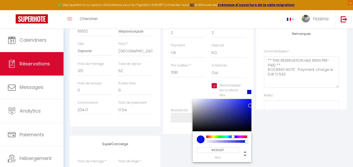
click at [233, 137] on div at bounding box center [227, 137] width 40 height 3
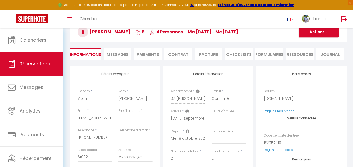
scroll to position [22, 0]
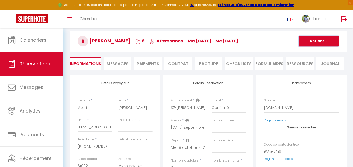
click at [311, 42] on button "Actions" at bounding box center [319, 41] width 40 height 10
click at [305, 54] on link "Enregistrer" at bounding box center [313, 52] width 41 height 7
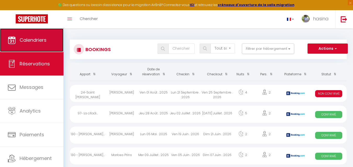
click at [47, 40] on link "Calendriers" at bounding box center [31, 40] width 63 height 24
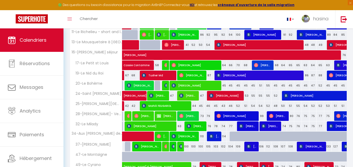
scroll to position [183, 0]
